Goal: Task Accomplishment & Management: Manage account settings

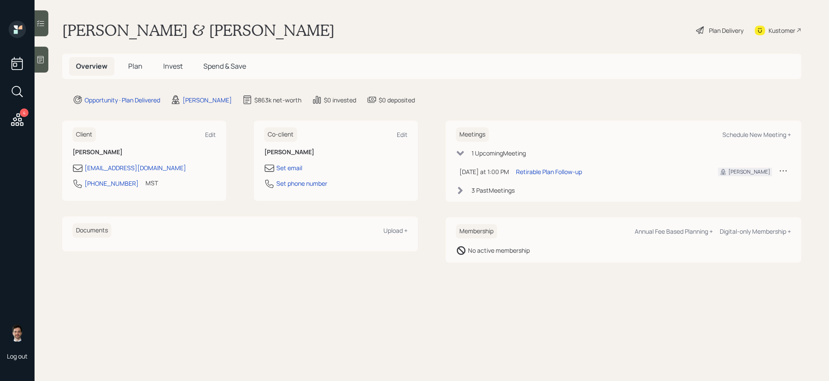
click at [634, 29] on div "Plan Delivery" at bounding box center [726, 30] width 35 height 9
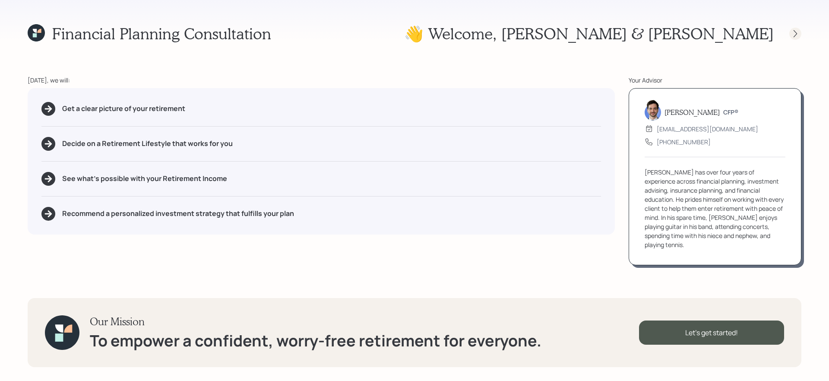
click at [634, 36] on icon at bounding box center [795, 33] width 9 height 9
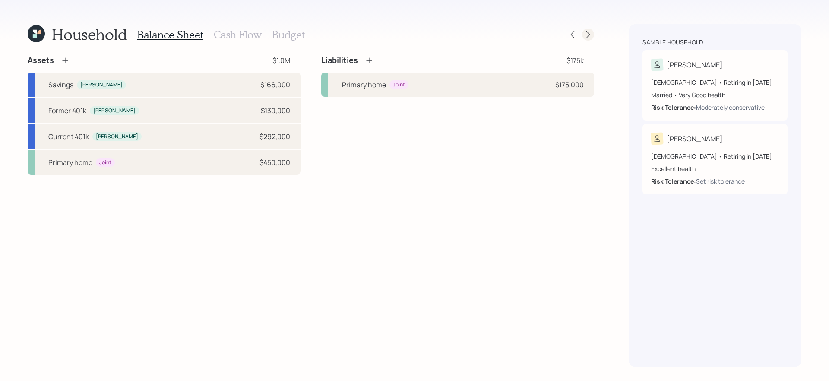
click at [587, 38] on icon at bounding box center [588, 34] width 9 height 9
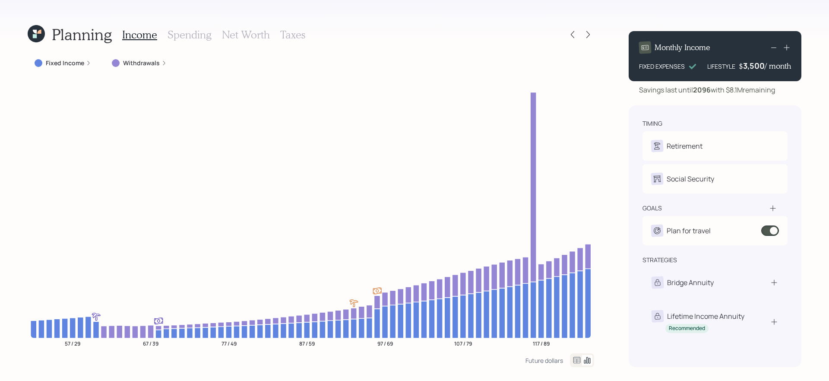
click at [595, 33] on div "Planning Income Spending Net Worth Taxes Fixed Income Withdrawals 57 / 29 67 / …" at bounding box center [414, 190] width 829 height 381
click at [589, 33] on icon at bounding box center [588, 34] width 9 height 9
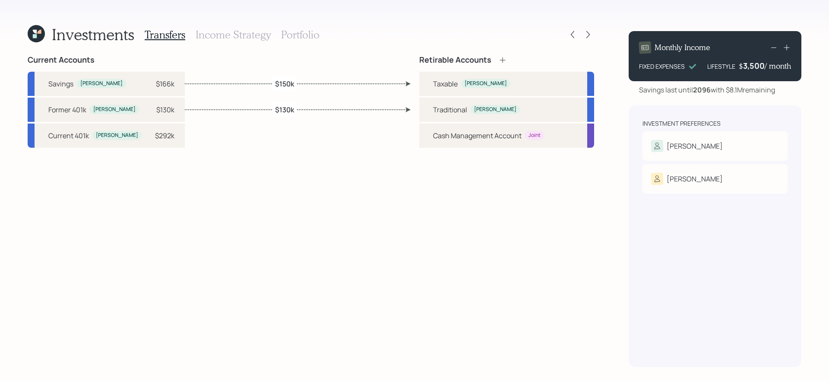
click at [295, 31] on h3 "Portfolio" at bounding box center [300, 34] width 38 height 13
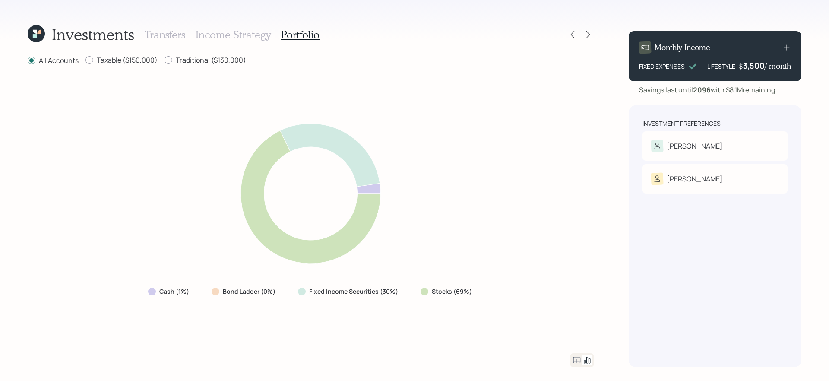
click at [156, 32] on h3 "Transfers" at bounding box center [165, 34] width 41 height 13
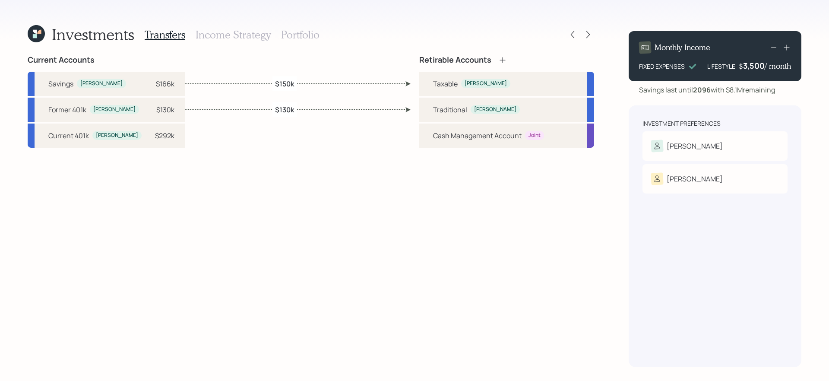
click at [221, 37] on h3 "Income Strategy" at bounding box center [233, 34] width 75 height 13
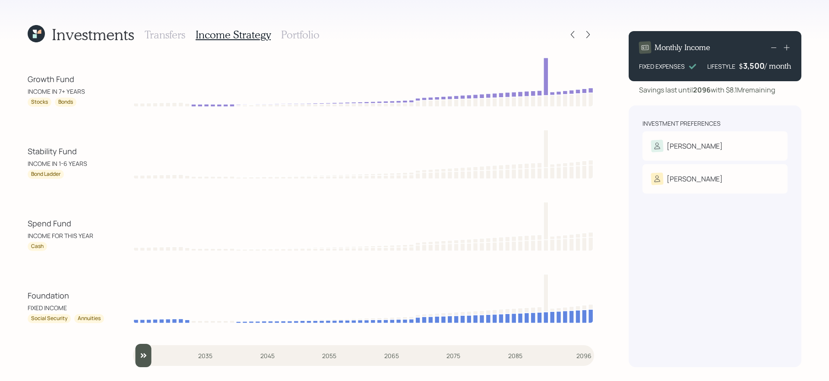
click at [281, 35] on h3 "Portfolio" at bounding box center [300, 34] width 38 height 13
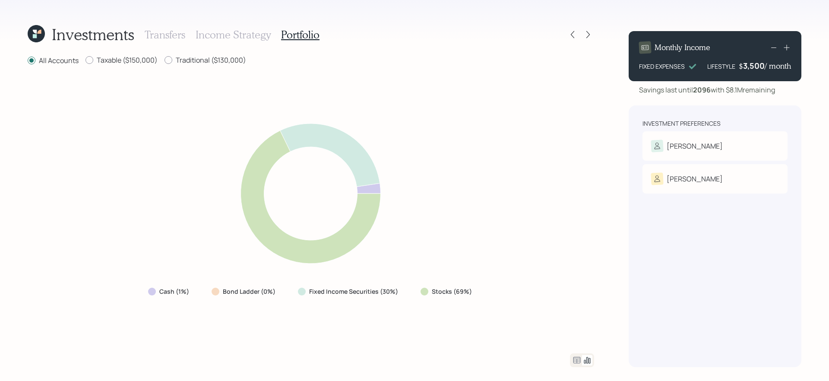
click at [228, 32] on h3 "Income Strategy" at bounding box center [233, 34] width 75 height 13
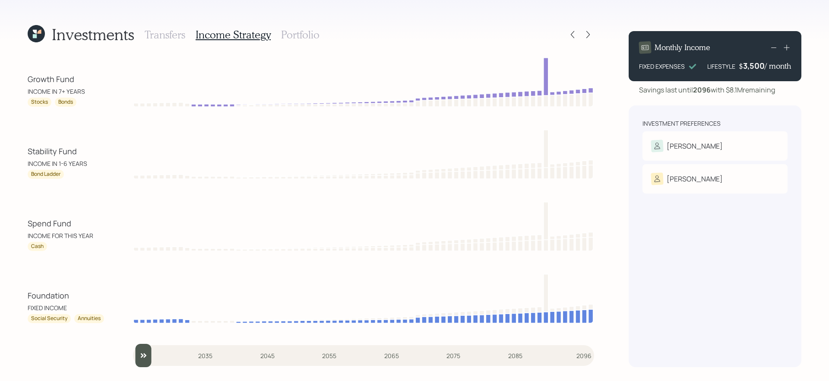
click at [309, 35] on h3 "Portfolio" at bounding box center [300, 34] width 38 height 13
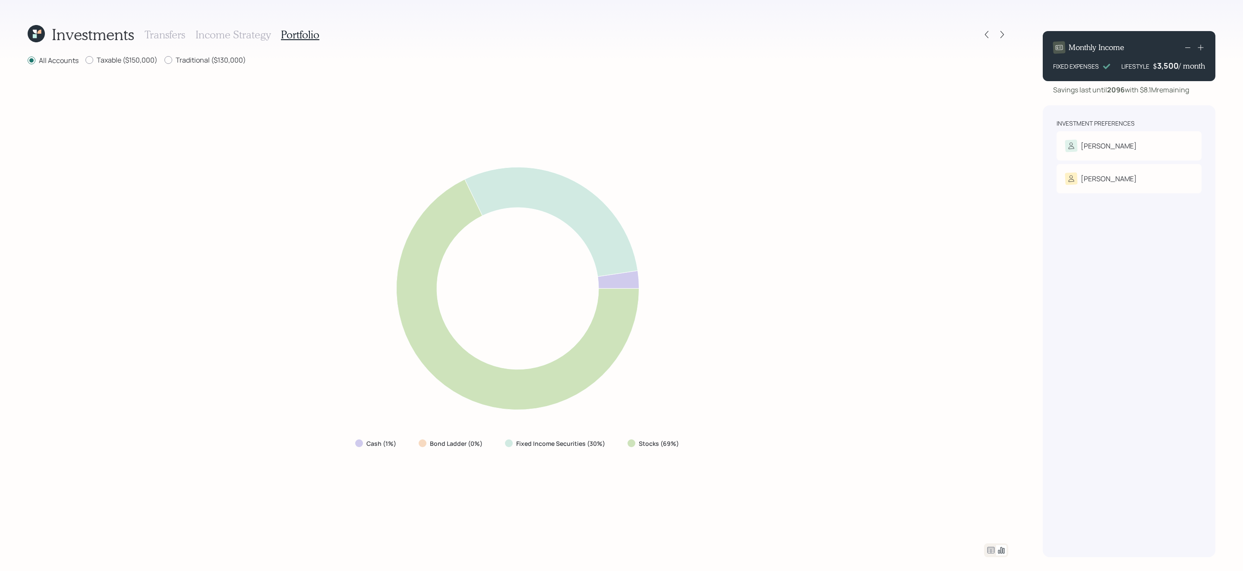
click at [634, 321] on icon at bounding box center [991, 550] width 10 height 10
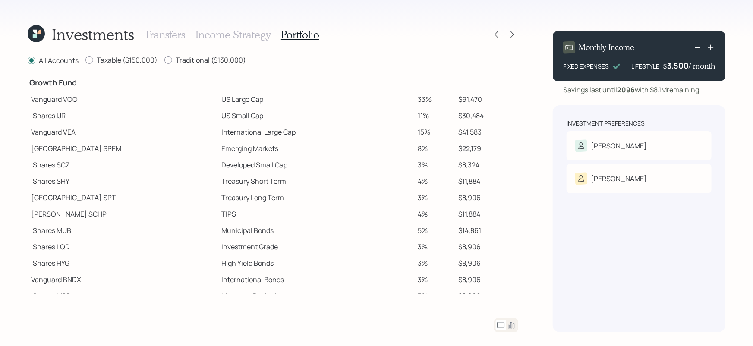
scroll to position [155, 0]
click at [43, 38] on icon at bounding box center [36, 33] width 17 height 17
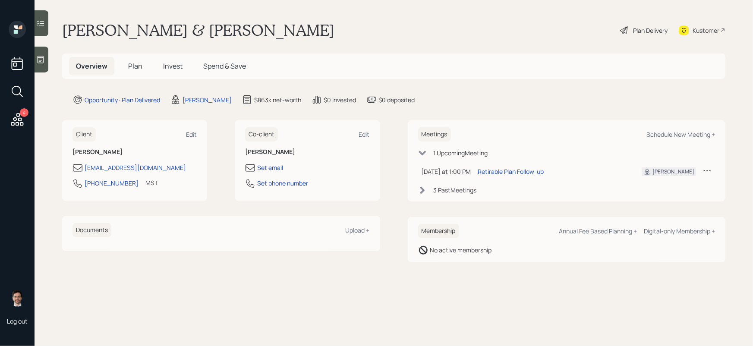
click at [139, 61] on h5 "Plan" at bounding box center [135, 66] width 28 height 19
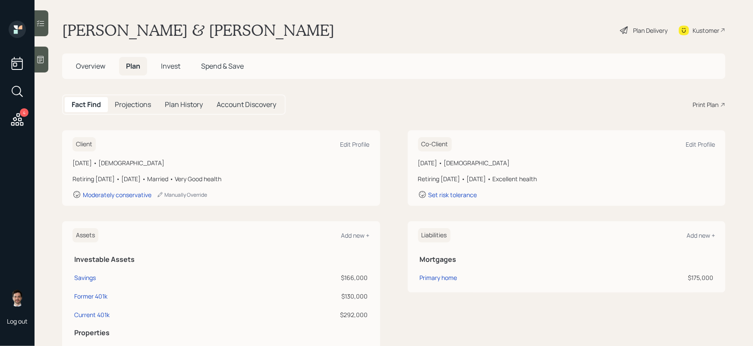
click at [634, 35] on div "Plan Delivery" at bounding box center [644, 30] width 49 height 19
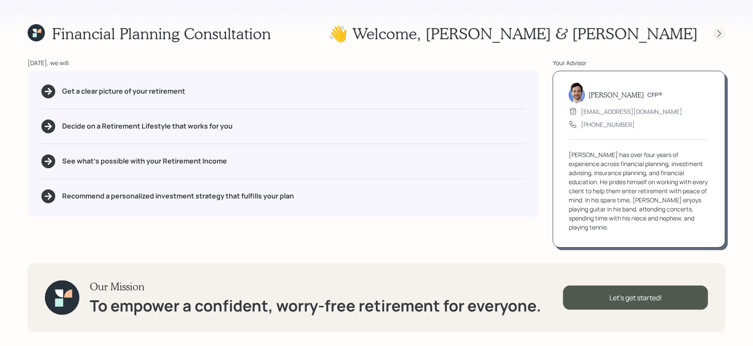
click at [634, 32] on icon at bounding box center [719, 33] width 9 height 9
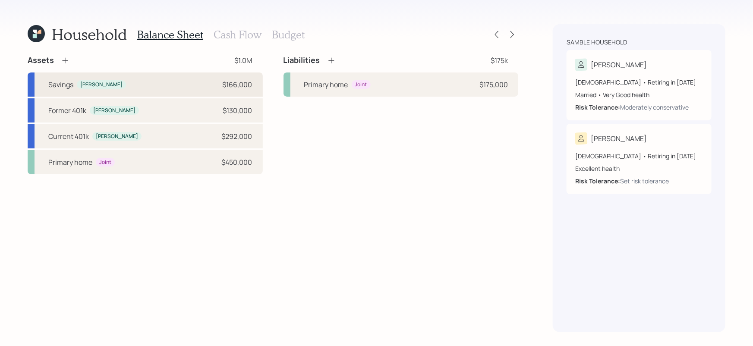
click at [131, 82] on div "Savings Julio $166,000" at bounding box center [145, 85] width 235 height 24
select select "taxable"
select select "balanced"
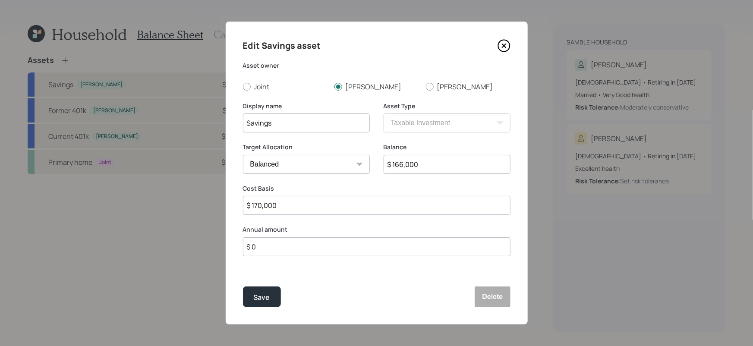
click at [428, 166] on input "$ 166,000" at bounding box center [447, 164] width 127 height 19
type input "$ 164,000"
click at [243, 287] on button "Save" at bounding box center [262, 297] width 38 height 21
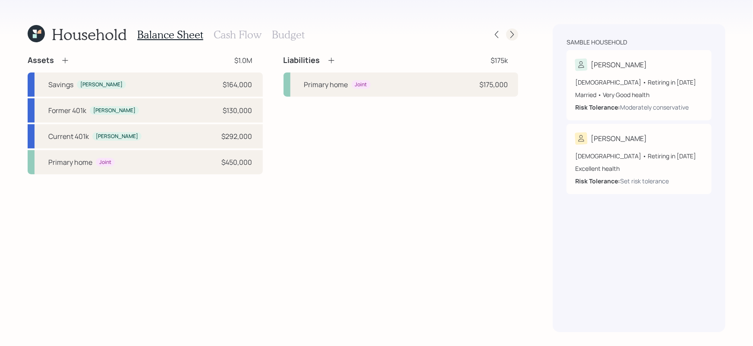
click at [511, 34] on icon at bounding box center [512, 34] width 9 height 9
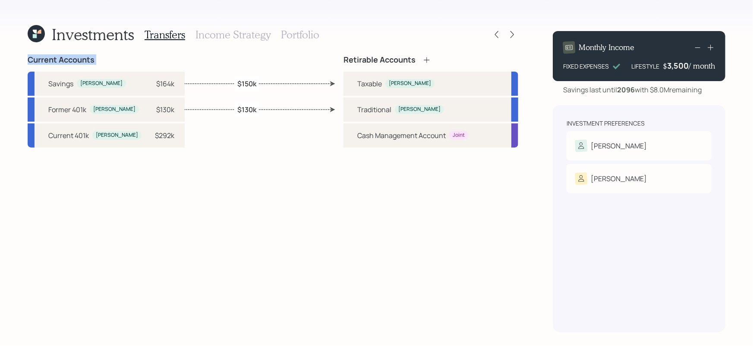
click at [511, 34] on icon at bounding box center [512, 34] width 9 height 9
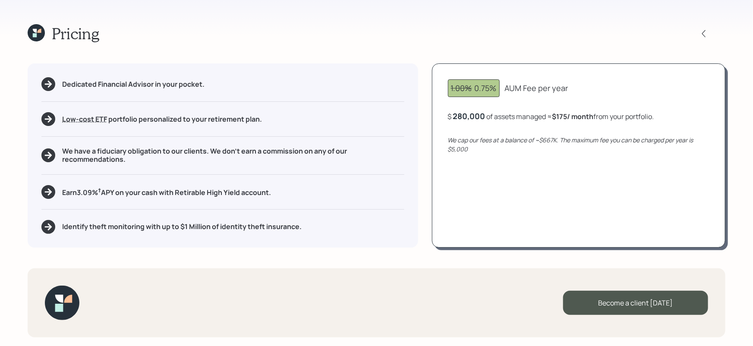
click at [529, 307] on div "Become a client today" at bounding box center [377, 303] width 698 height 69
click at [634, 301] on div "Become a client today" at bounding box center [635, 303] width 145 height 24
click at [592, 296] on div "Go to Altruist" at bounding box center [635, 303] width 145 height 24
click at [601, 297] on div "Go to Altruist" at bounding box center [635, 303] width 145 height 24
click at [28, 33] on icon at bounding box center [36, 32] width 17 height 17
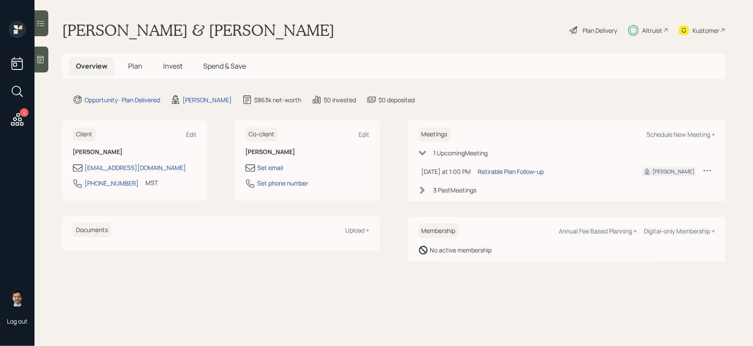
click at [595, 29] on div "Plan Delivery" at bounding box center [600, 30] width 35 height 9
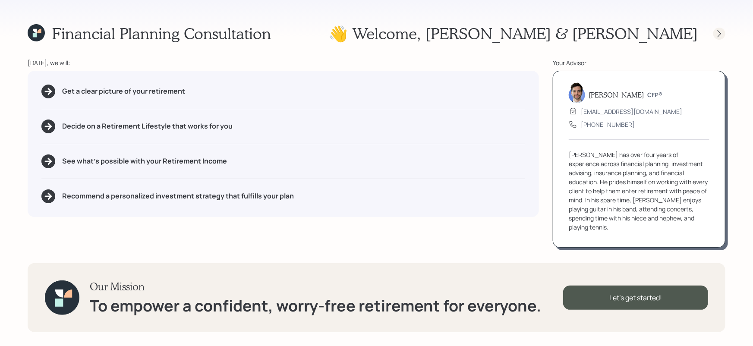
click at [634, 35] on icon at bounding box center [719, 33] width 9 height 9
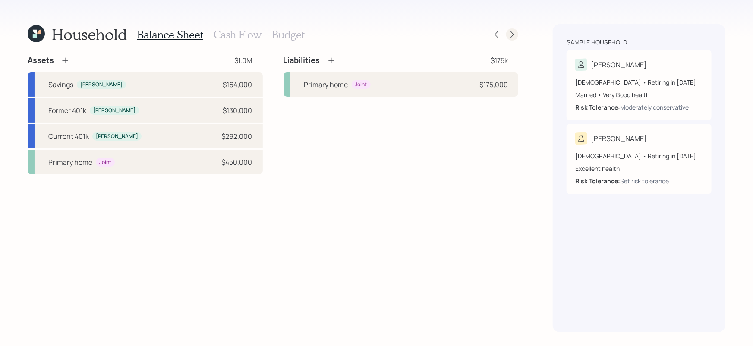
click at [514, 36] on icon at bounding box center [512, 34] width 9 height 9
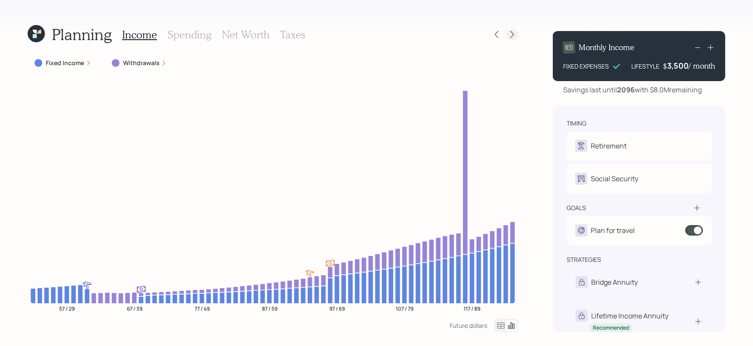
click at [512, 36] on icon at bounding box center [512, 34] width 3 height 7
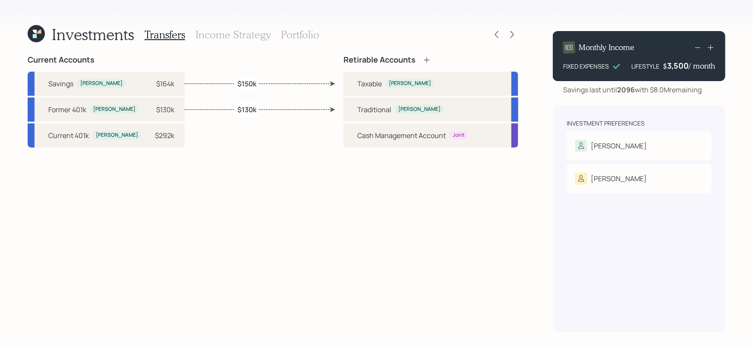
click at [304, 35] on h3 "Portfolio" at bounding box center [300, 34] width 38 height 13
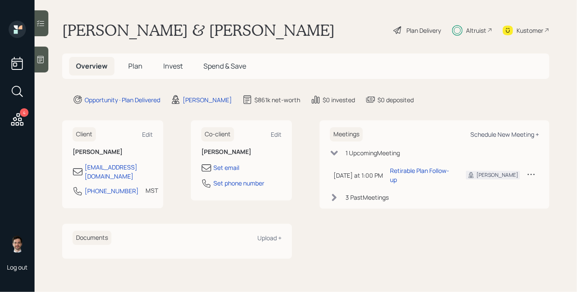
click at [504, 133] on div "Schedule New Meeting +" at bounding box center [504, 134] width 69 height 8
select select "ef6b64e1-8f62-4a74-b865-a7df4b35b836"
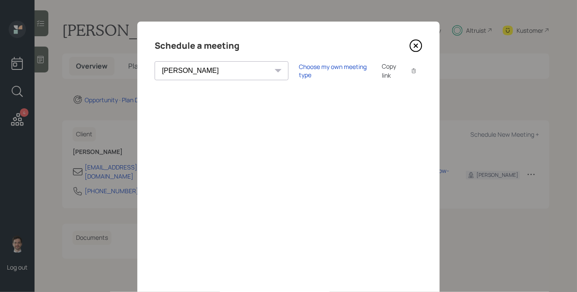
click at [415, 45] on icon at bounding box center [415, 45] width 3 height 3
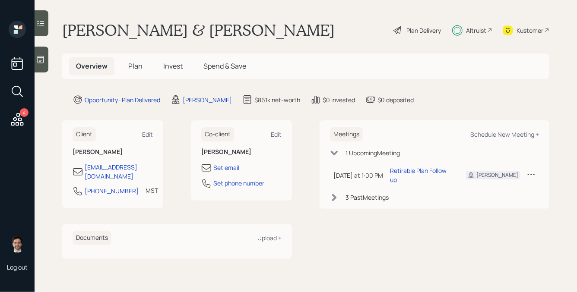
click at [244, 29] on div "Julio & Luz Samble Plan Delivery Altruist Kustomer" at bounding box center [305, 30] width 487 height 19
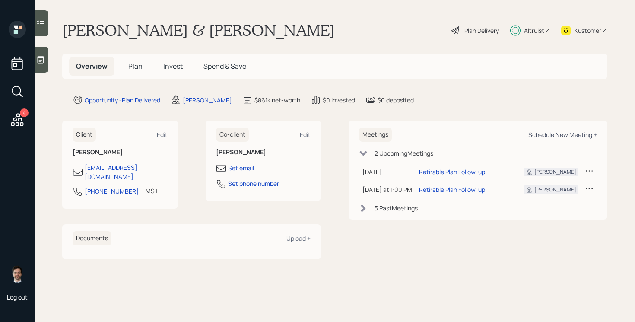
click at [563, 134] on div "Schedule New Meeting +" at bounding box center [562, 134] width 69 height 8
select select "ef6b64e1-8f62-4a74-b865-a7df4b35b836"
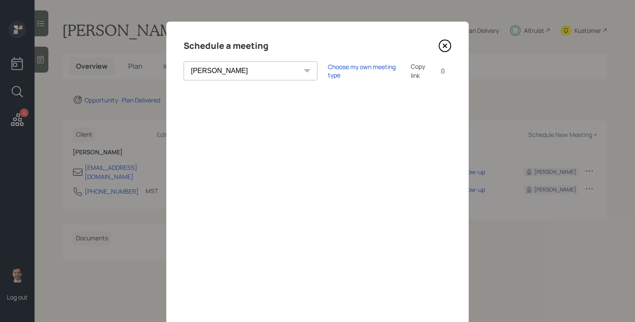
click at [444, 46] on icon at bounding box center [444, 45] width 3 height 3
